Goal: Find specific page/section: Find specific page/section

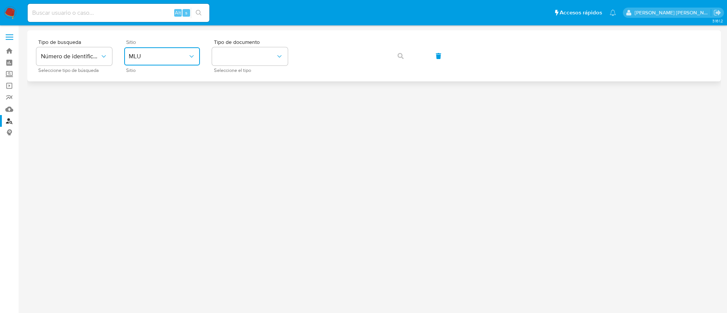
click at [137, 58] on span "MLU" at bounding box center [158, 57] width 59 height 8
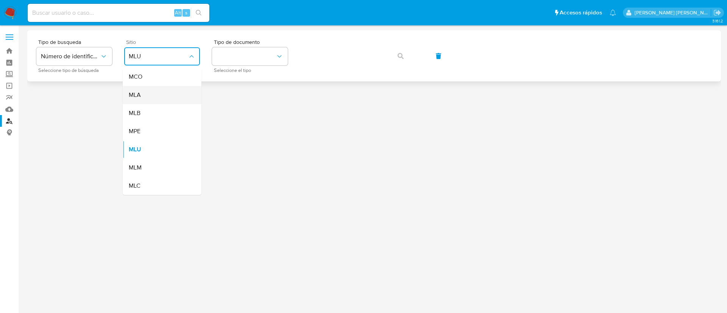
click at [161, 99] on div "MLA" at bounding box center [160, 95] width 62 height 18
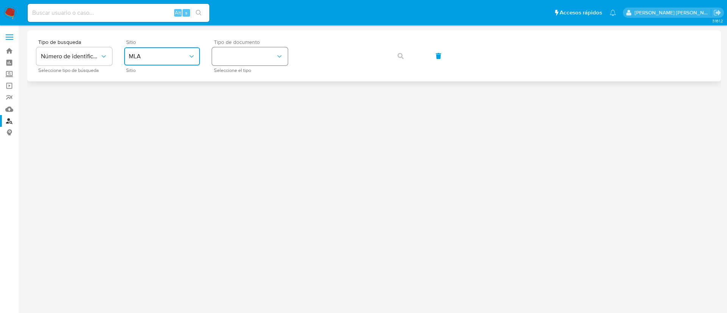
click at [248, 61] on button "identificationType" at bounding box center [250, 56] width 76 height 18
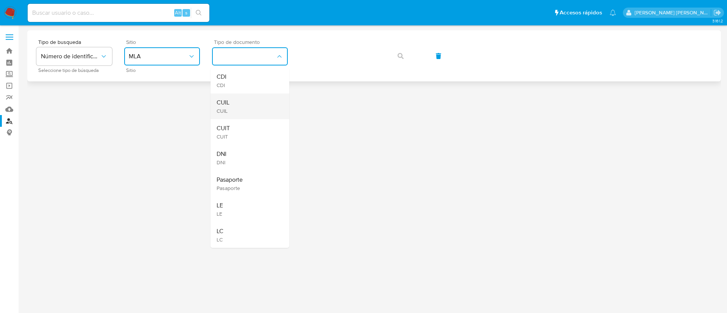
click at [249, 106] on div "CUIL CUIL" at bounding box center [248, 107] width 62 height 26
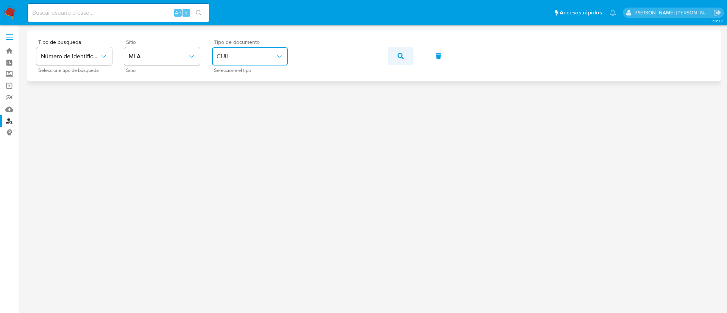
click at [404, 57] on button "button" at bounding box center [401, 56] width 26 height 18
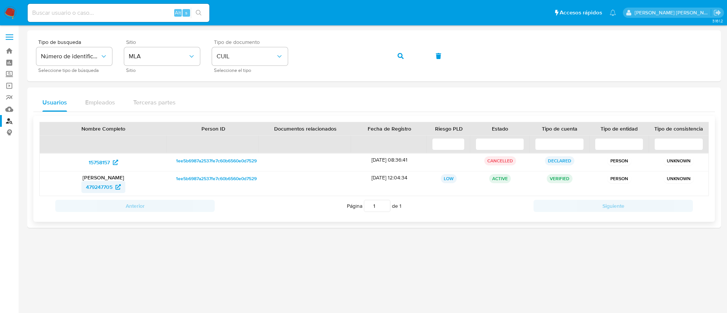
click at [102, 188] on span "479247705" at bounding box center [99, 187] width 26 height 12
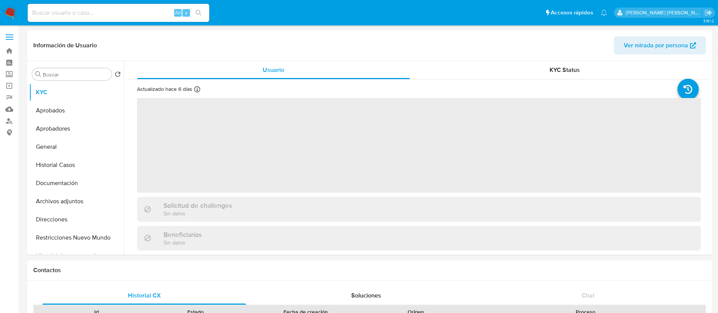
select select "10"
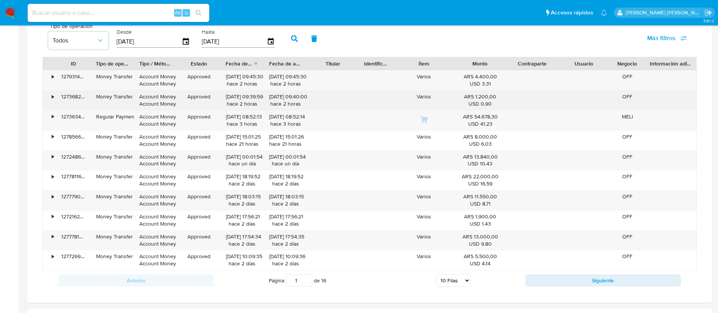
scroll to position [539, 0]
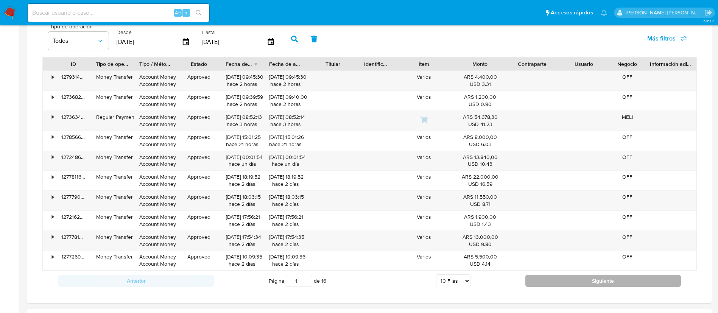
click at [537, 280] on button "Siguiente" at bounding box center [603, 281] width 156 height 12
click at [541, 283] on button "Siguiente" at bounding box center [603, 281] width 156 height 12
click at [536, 285] on button "Siguiente" at bounding box center [603, 281] width 156 height 12
click at [536, 280] on button "Siguiente" at bounding box center [603, 281] width 156 height 12
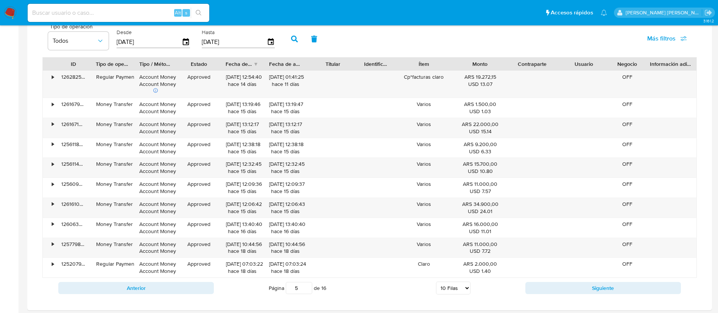
click at [535, 295] on div "Anterior Página 5 de 16 5 Filas 10 Filas 20 Filas 25 Filas 50 Filas 100 Filas S…" at bounding box center [369, 288] width 655 height 20
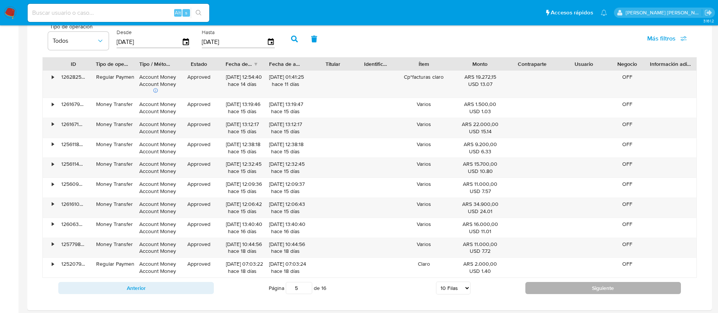
click at [535, 288] on button "Siguiente" at bounding box center [603, 288] width 156 height 12
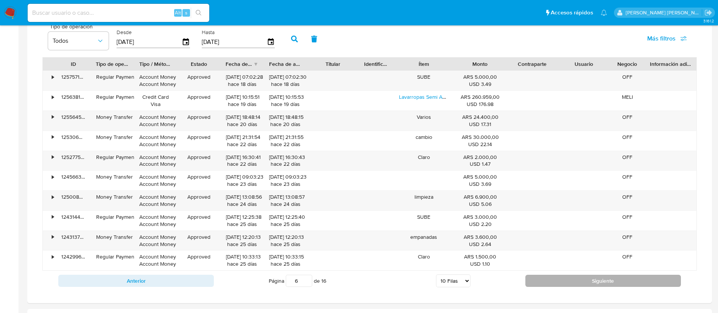
click at [535, 288] on div "Anterior Página 6 de 16 5 Filas 10 Filas 20 Filas 25 Filas 50 Filas 100 Filas S…" at bounding box center [369, 281] width 655 height 20
click at [544, 279] on button "Siguiente" at bounding box center [603, 281] width 156 height 12
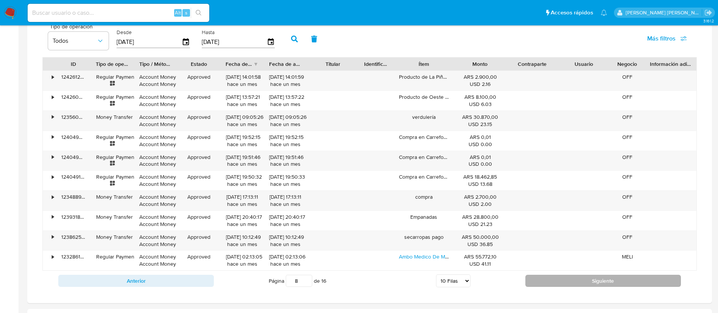
click at [544, 279] on button "Siguiente" at bounding box center [603, 281] width 156 height 12
click at [533, 279] on button "Siguiente" at bounding box center [603, 281] width 156 height 12
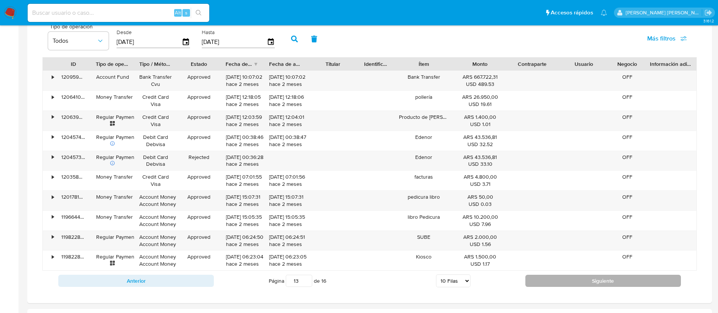
click at [533, 279] on button "Siguiente" at bounding box center [603, 281] width 156 height 12
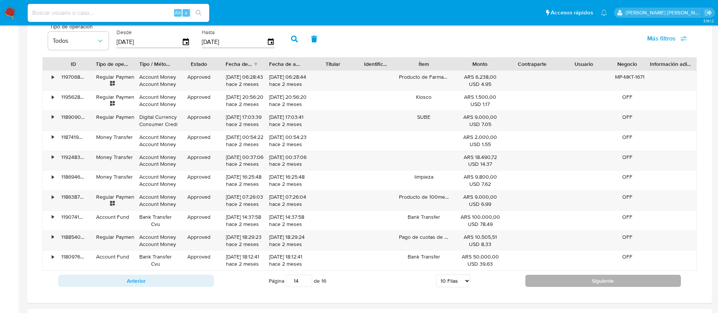
click at [533, 279] on button "Siguiente" at bounding box center [603, 281] width 156 height 12
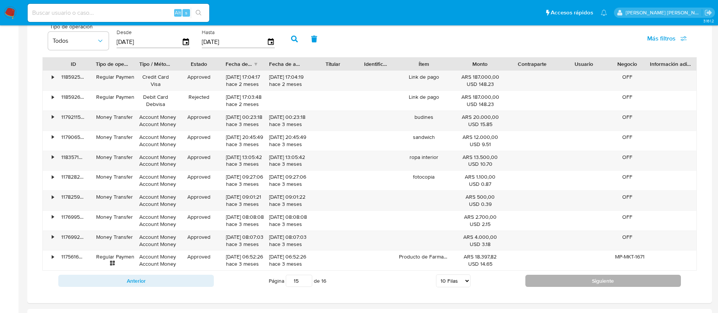
click at [533, 279] on button "Siguiente" at bounding box center [603, 281] width 156 height 12
type input "16"
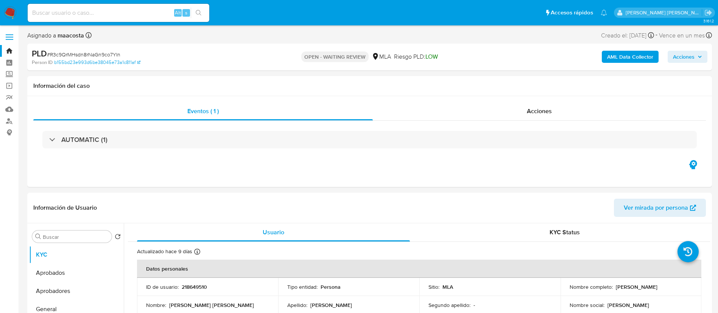
select select "10"
paste input "8ABHZc0vBCEs002OG352rbu2"
click at [159, 11] on input "8ABHZc0vBCEs002OG352rbu2" at bounding box center [119, 13] width 182 height 10
type input "8ABHZc0vBCEs002OG352rbu2"
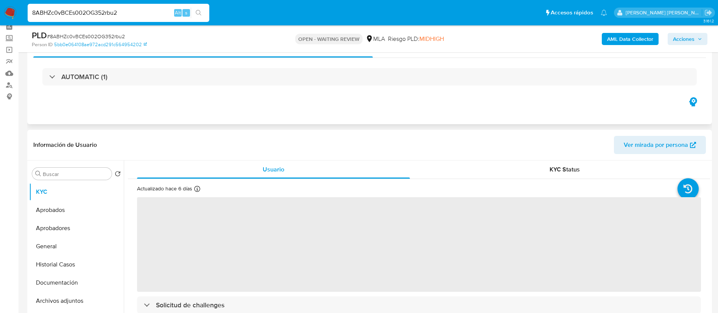
scroll to position [40, 0]
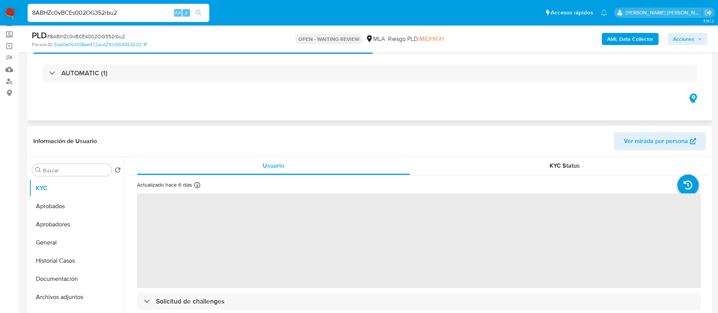
select select "10"
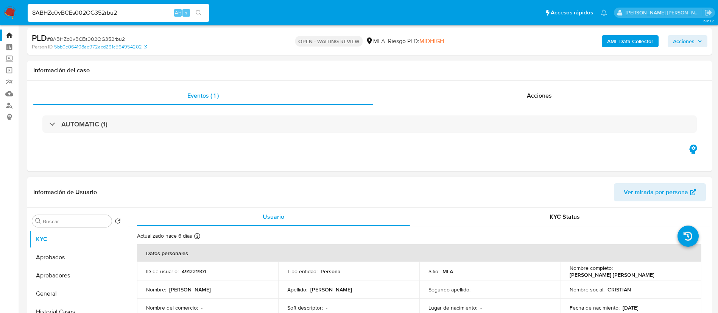
scroll to position [16, 0]
